Goal: Task Accomplishment & Management: Use online tool/utility

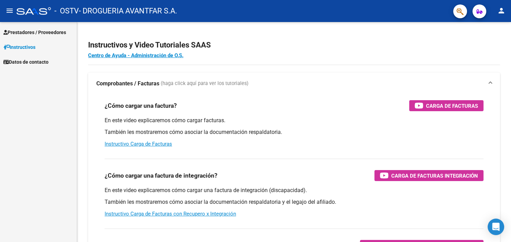
click at [38, 32] on span "Prestadores / Proveedores" at bounding box center [34, 33] width 63 height 8
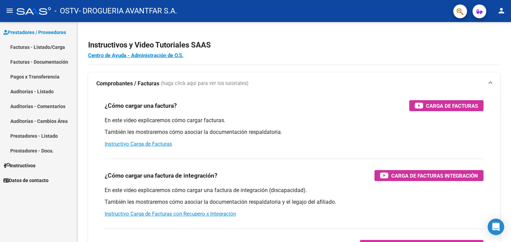
click at [50, 76] on link "Pagos x Transferencia" at bounding box center [38, 76] width 77 height 15
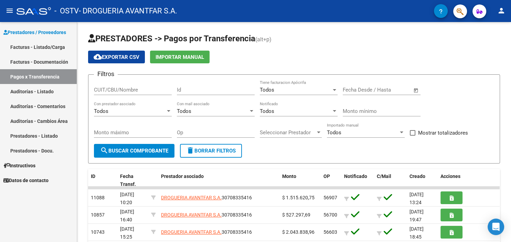
click at [502, 9] on mat-icon "person" at bounding box center [501, 11] width 8 height 8
click at [491, 47] on button "exit_to_app Salir" at bounding box center [487, 45] width 42 height 17
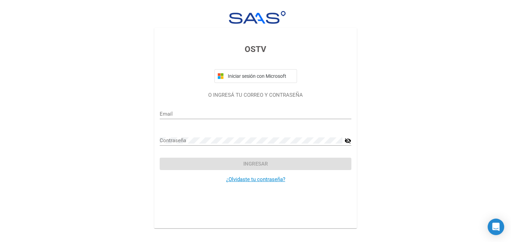
type input "[EMAIL_ADDRESS][DOMAIN_NAME]"
